Goal: Information Seeking & Learning: Check status

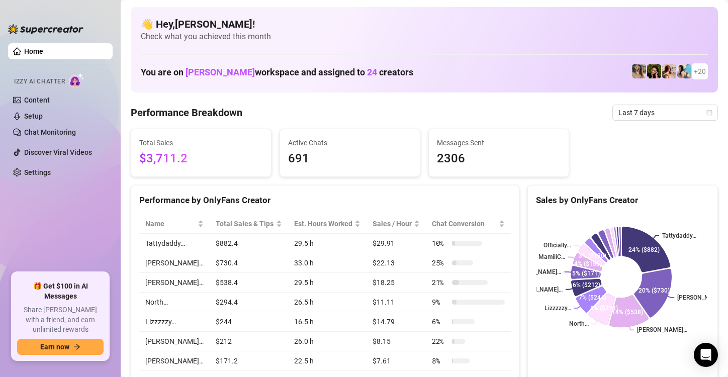
click at [94, 223] on ul "Home Izzy AI Chatter Content Setup Chat Monitoring Discover Viral Videos Settin…" at bounding box center [60, 153] width 105 height 229
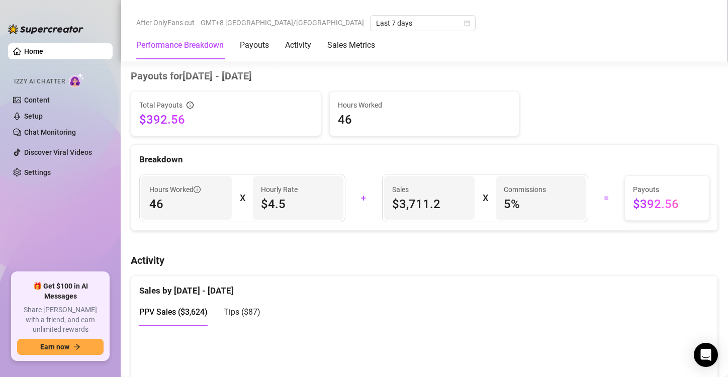
scroll to position [402, 0]
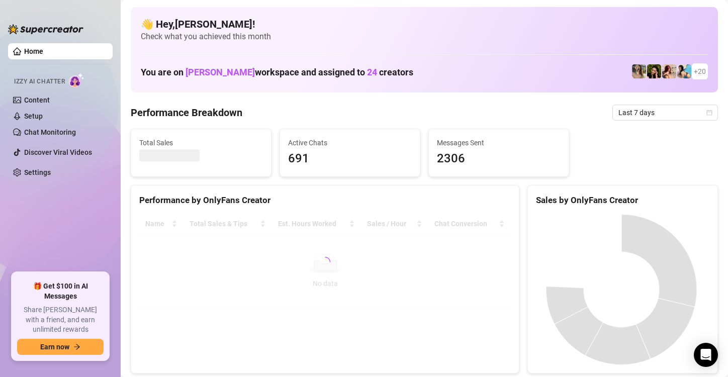
click at [95, 225] on ul "Home Izzy AI Chatter Content Setup Chat Monitoring Discover Viral Videos Settin…" at bounding box center [60, 153] width 105 height 229
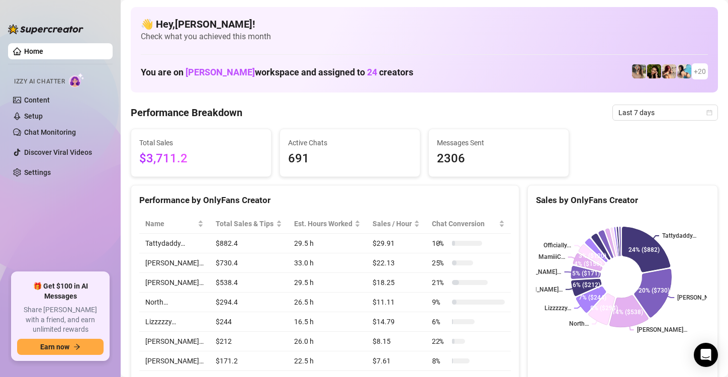
click at [39, 210] on ul "Home Izzy AI Chatter Content Setup Chat Monitoring Discover Viral Videos Settin…" at bounding box center [60, 153] width 105 height 229
click at [451, 204] on div "Performance by OnlyFans Creator" at bounding box center [325, 201] width 372 height 14
click at [74, 215] on ul "Home Izzy AI Chatter Content Setup Chat Monitoring Discover Viral Videos Settin…" at bounding box center [60, 153] width 105 height 229
click at [386, 191] on div "Performance by OnlyFans Creator" at bounding box center [325, 197] width 388 height 22
click at [76, 202] on ul "Home Izzy AI Chatter Content Setup Chat Monitoring Discover Viral Videos Settin…" at bounding box center [60, 153] width 105 height 229
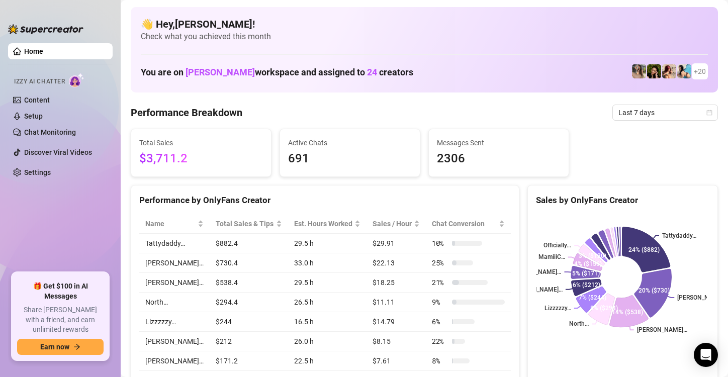
click at [92, 223] on ul "Home Izzy AI Chatter Content Setup Chat Monitoring Discover Viral Videos Settin…" at bounding box center [60, 153] width 105 height 229
click at [623, 109] on span "Last 7 days" at bounding box center [665, 112] width 94 height 15
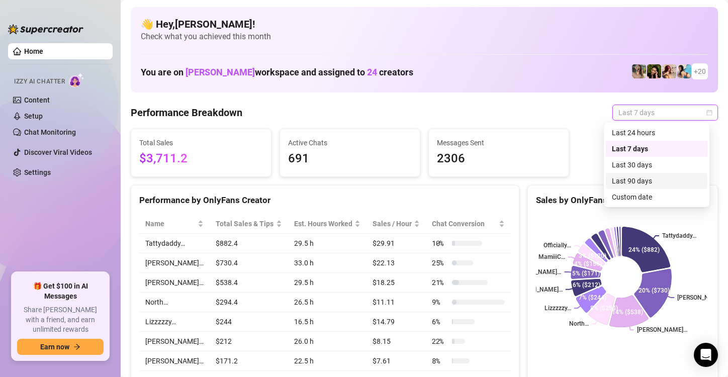
click at [625, 178] on div "Last 90 days" at bounding box center [656, 180] width 89 height 11
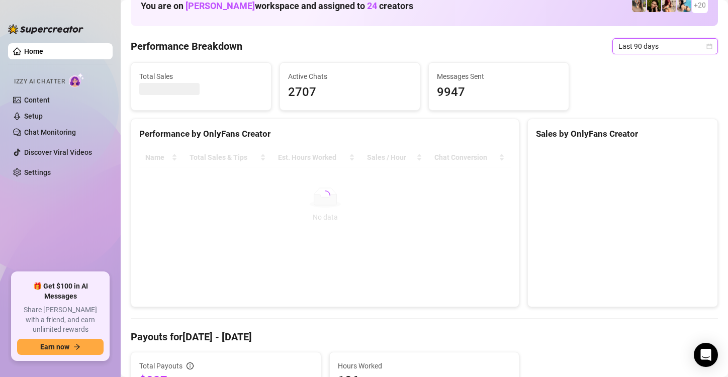
scroll to position [50, 0]
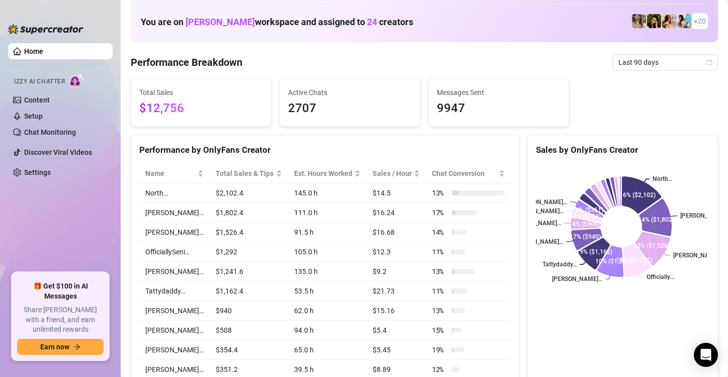
click at [74, 235] on ul "Home Izzy AI Chatter Content Setup Chat Monitoring Discover Viral Videos Settin…" at bounding box center [60, 153] width 105 height 229
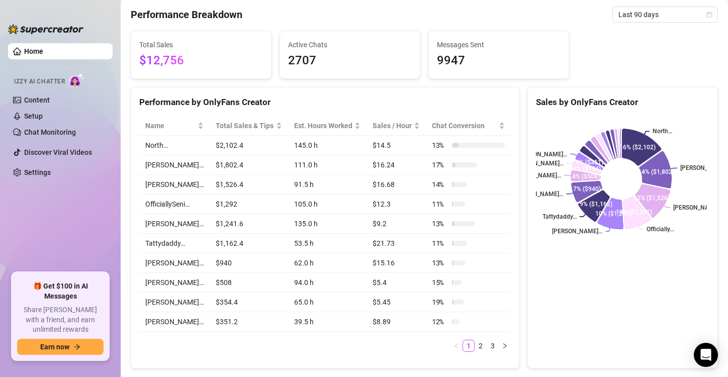
scroll to position [101, 0]
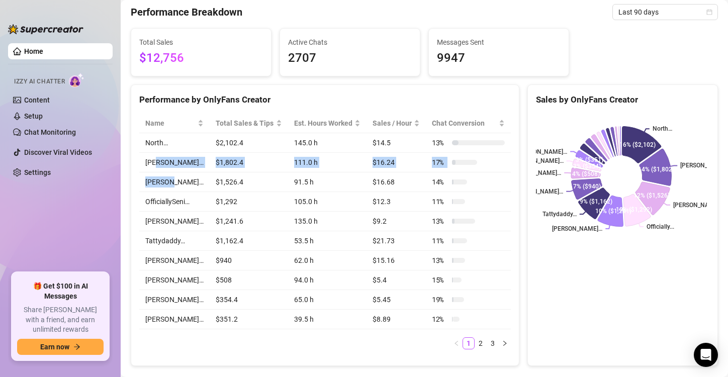
drag, startPoint x: 156, startPoint y: 165, endPoint x: 172, endPoint y: 198, distance: 36.9
click at [168, 190] on tbody "North… $2,102.4 145.0 h $14.5 13 % [PERSON_NAME]… $1,802.4 111.0 h $16.24 17 % …" at bounding box center [325, 231] width 372 height 196
click at [191, 243] on td "Tattydaddy…" at bounding box center [174, 241] width 70 height 20
